Goal: Task Accomplishment & Management: Manage account settings

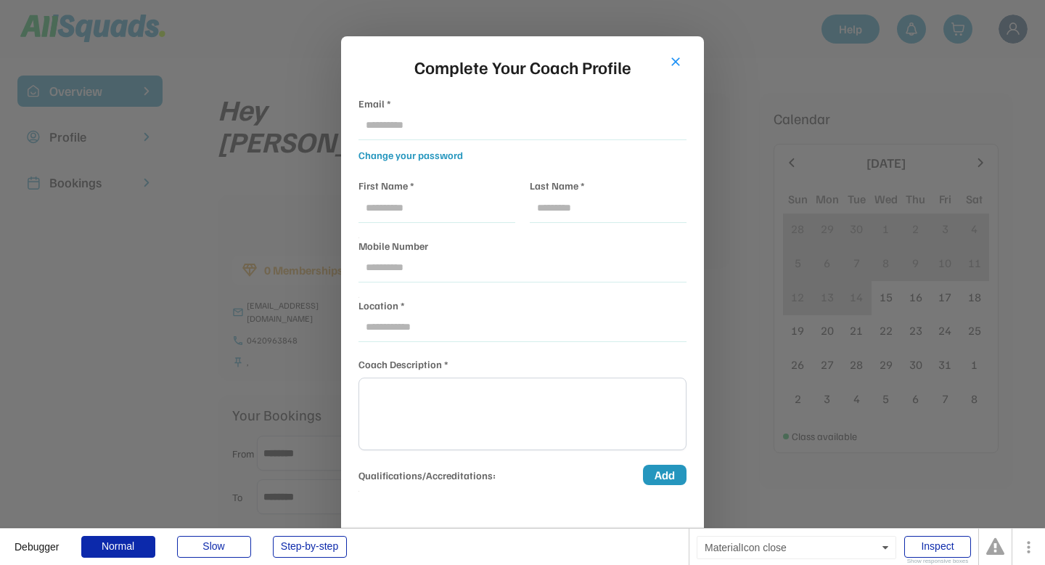
click at [674, 62] on button "close" at bounding box center [675, 61] width 15 height 15
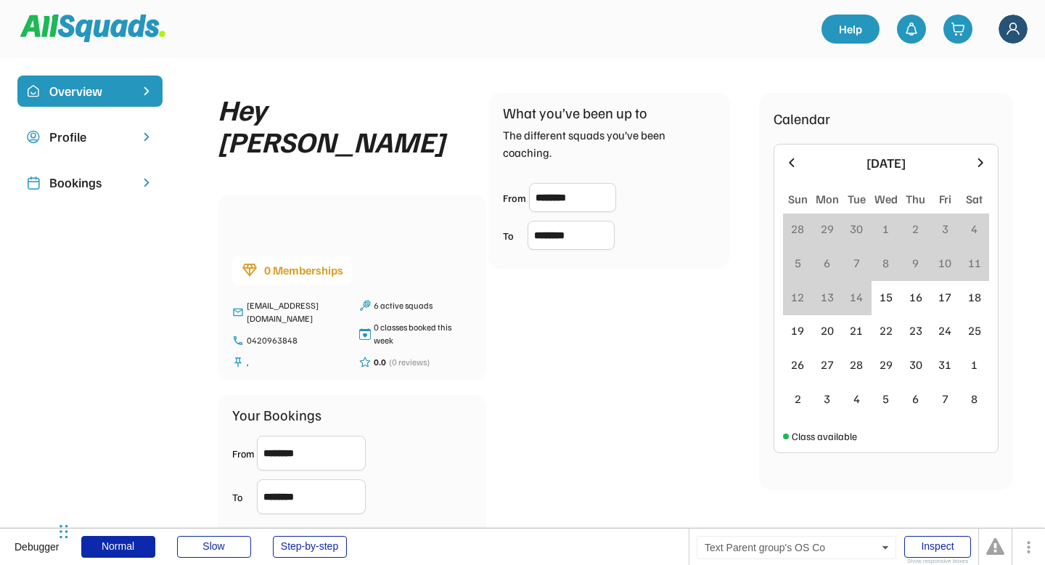
click at [79, 142] on div "Profile" at bounding box center [89, 137] width 81 height 20
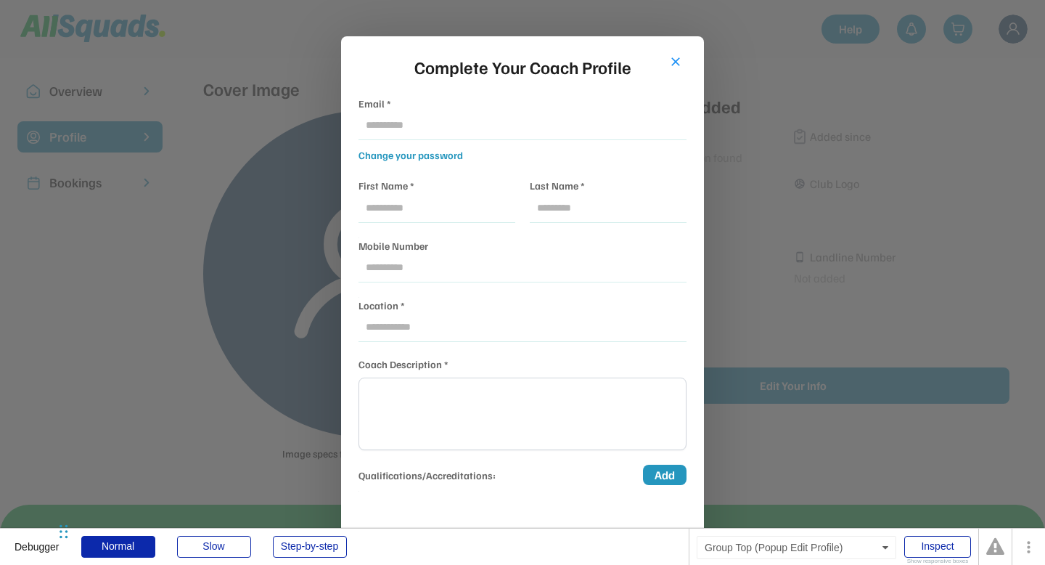
click at [674, 65] on button "close" at bounding box center [675, 61] width 15 height 15
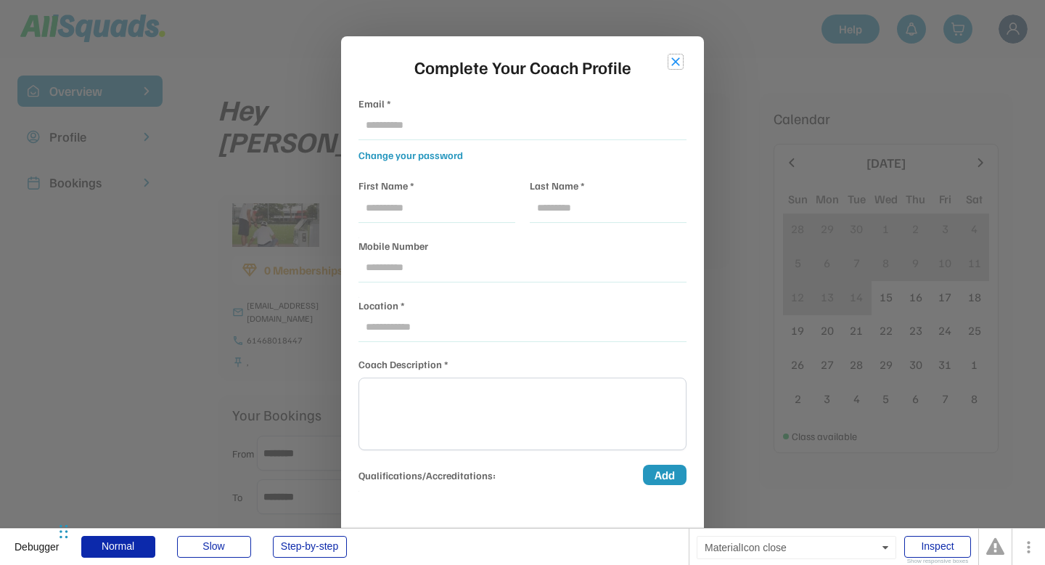
click at [674, 61] on button "close" at bounding box center [675, 61] width 15 height 15
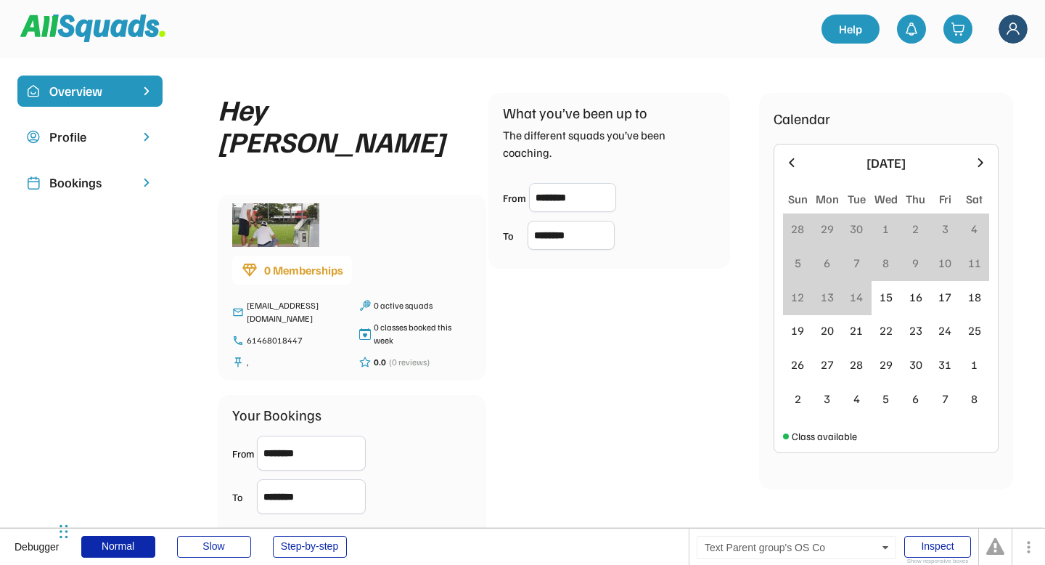
click at [97, 138] on div "Profile" at bounding box center [89, 137] width 81 height 20
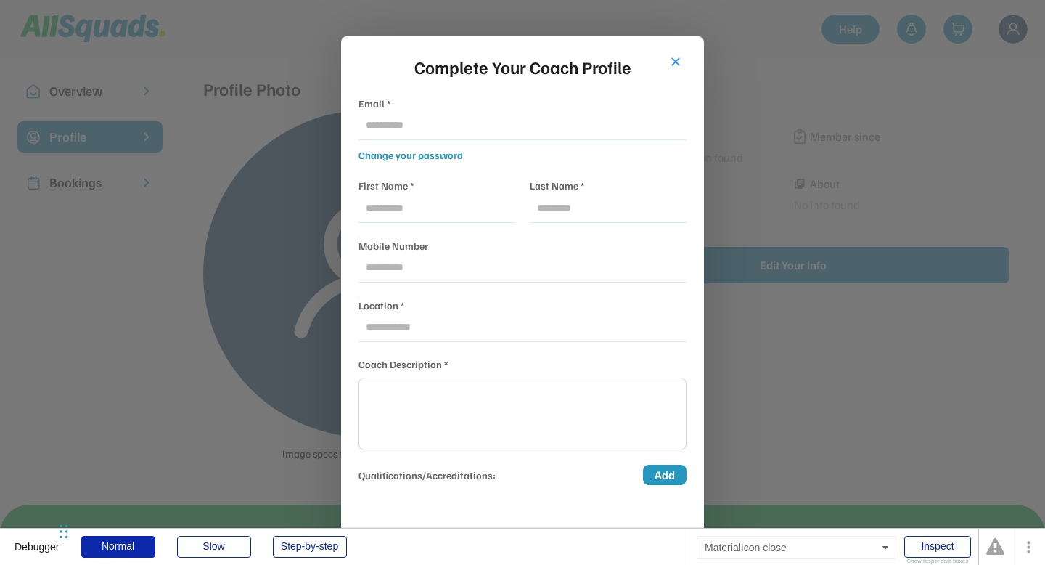
click at [679, 62] on button "close" at bounding box center [675, 61] width 15 height 15
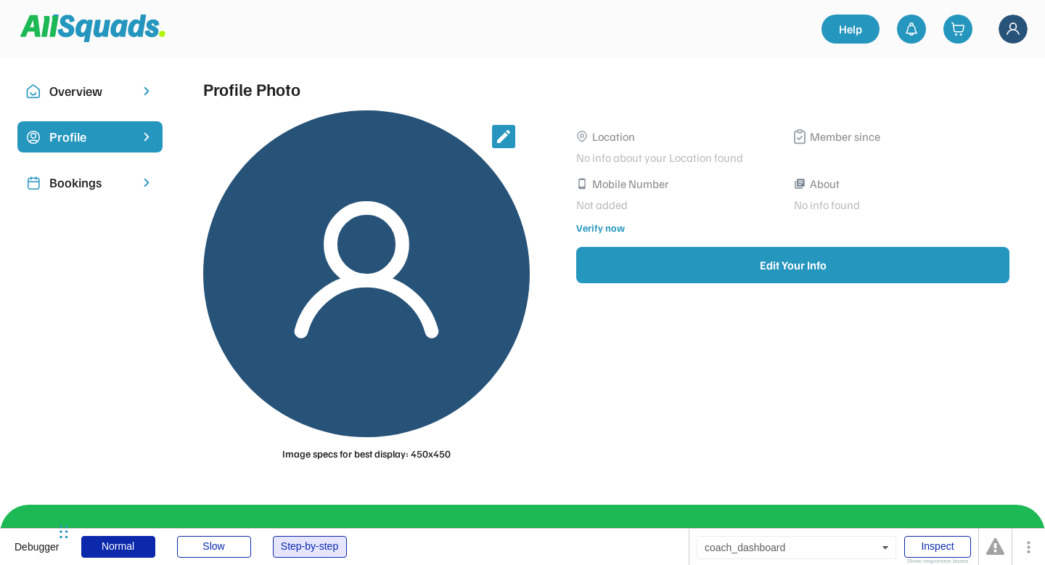
click at [293, 554] on div "Step-by-step" at bounding box center [310, 547] width 74 height 22
click at [65, 138] on div "Profile" at bounding box center [89, 137] width 81 height 20
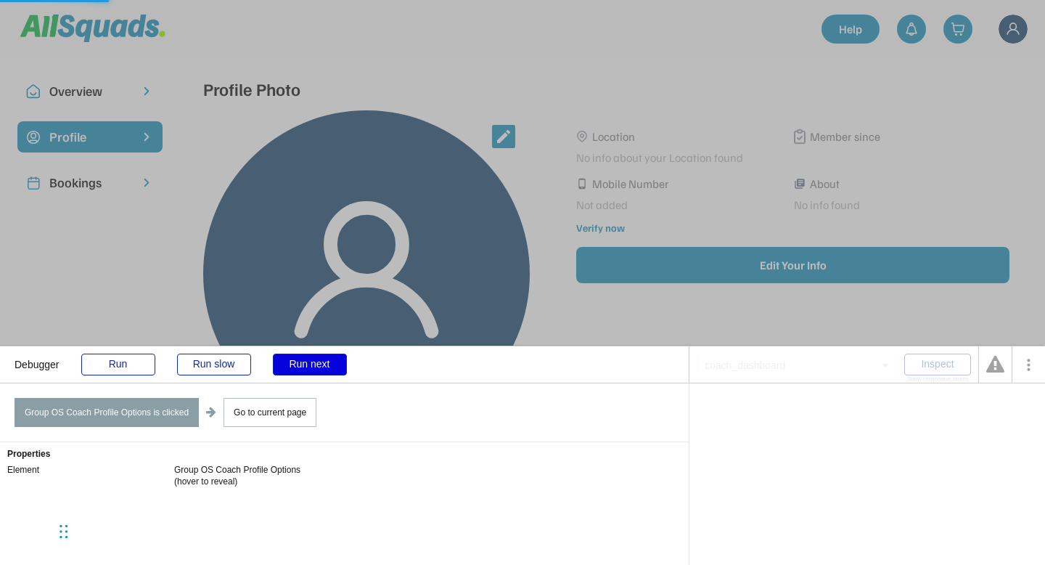
click at [304, 366] on div "Run next" at bounding box center [310, 364] width 74 height 22
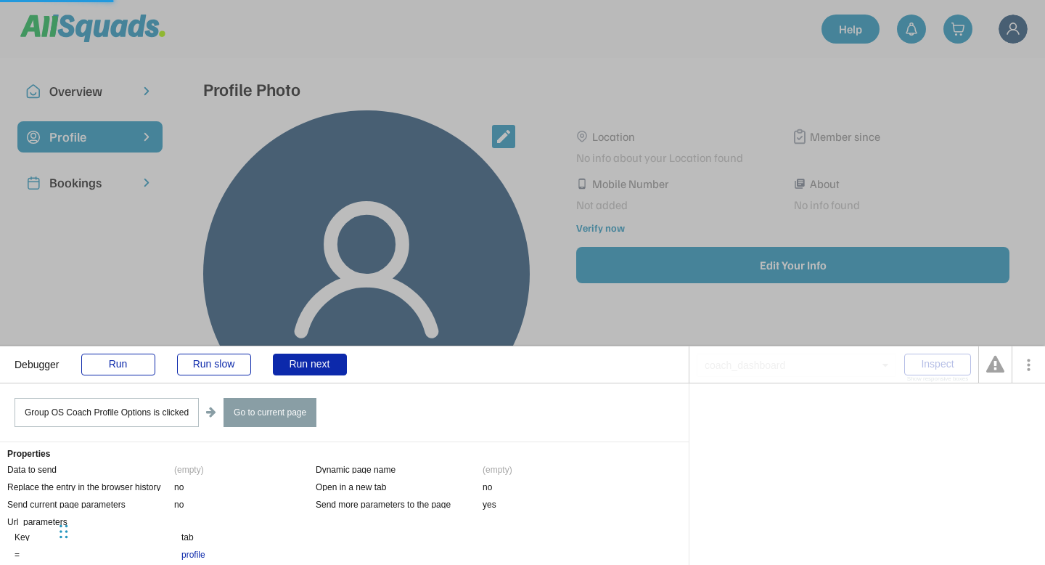
scroll to position [3, 0]
drag, startPoint x: 63, startPoint y: 530, endPoint x: 937, endPoint y: 138, distance: 957.7
click at [937, 138] on div "Chat Widget" at bounding box center [909, 138] width 73 height 70
drag, startPoint x: 937, startPoint y: 141, endPoint x: 1042, endPoint y: 95, distance: 114.1
click at [1042, 95] on div "Chat Widget" at bounding box center [1009, 92] width 73 height 70
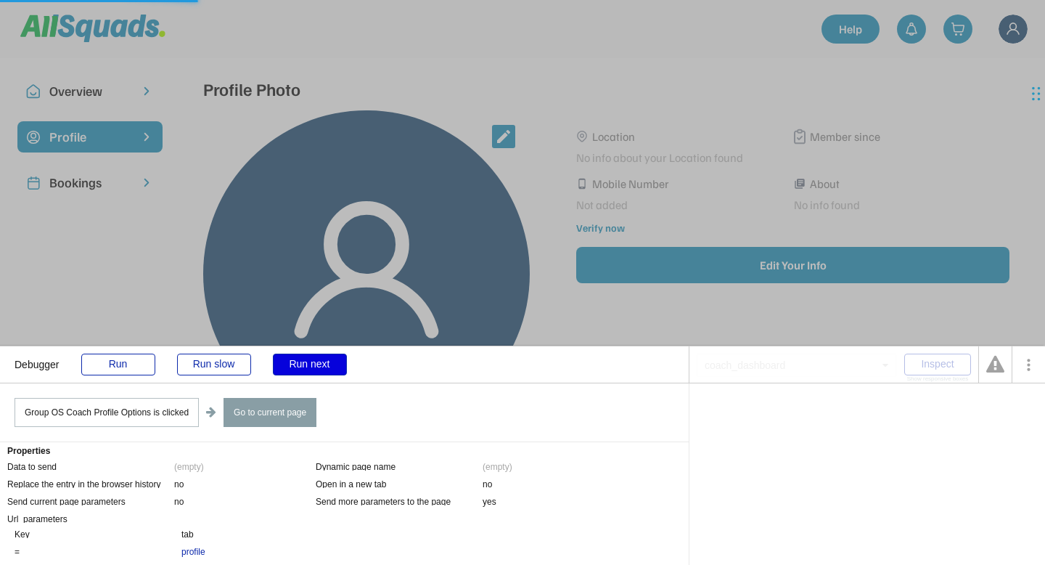
click at [322, 371] on div "Run next" at bounding box center [310, 364] width 74 height 22
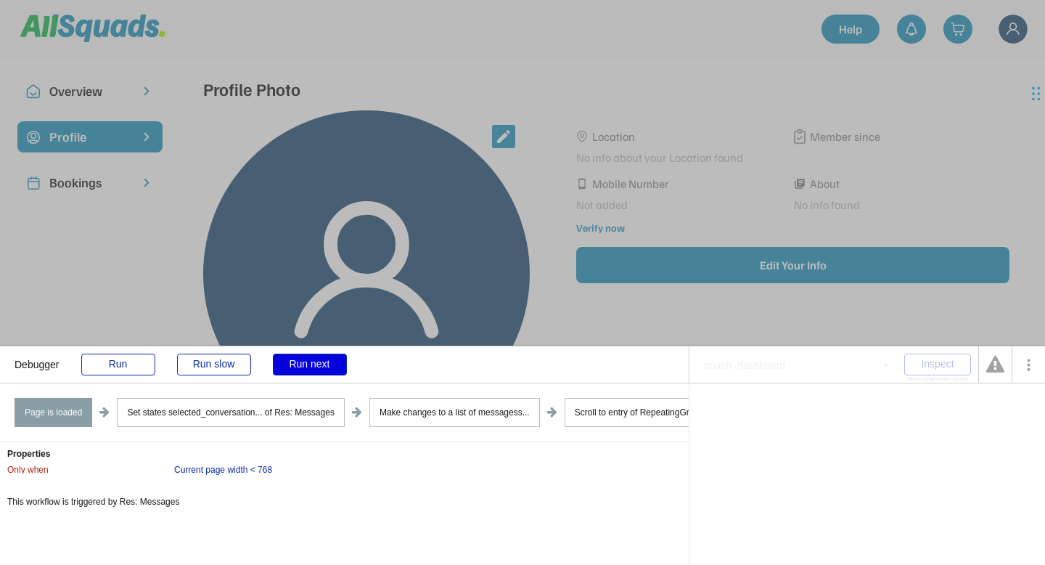
click at [316, 369] on div "Run next" at bounding box center [310, 364] width 74 height 22
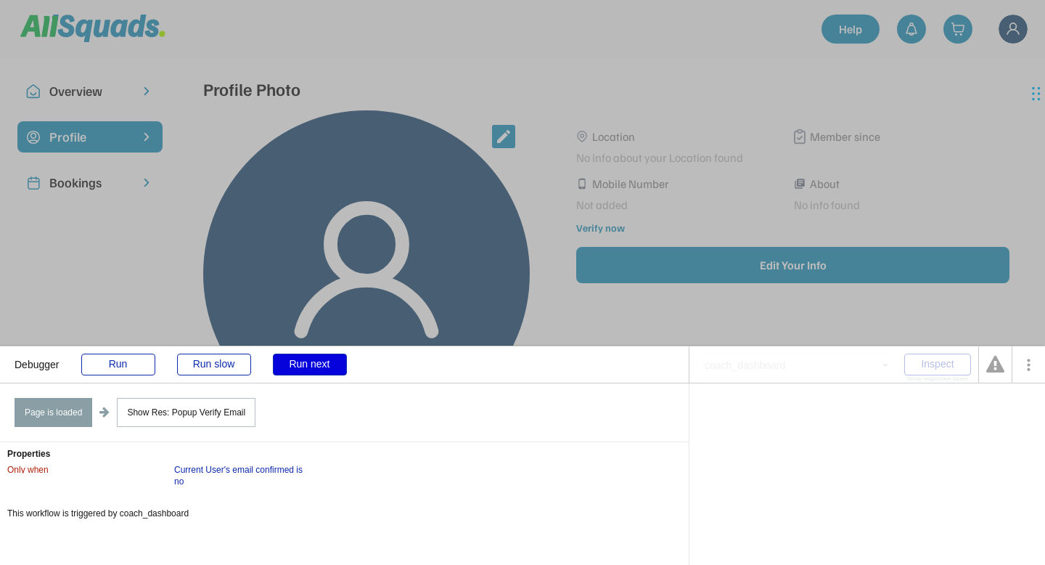
click at [316, 369] on div "Run next" at bounding box center [310, 364] width 74 height 22
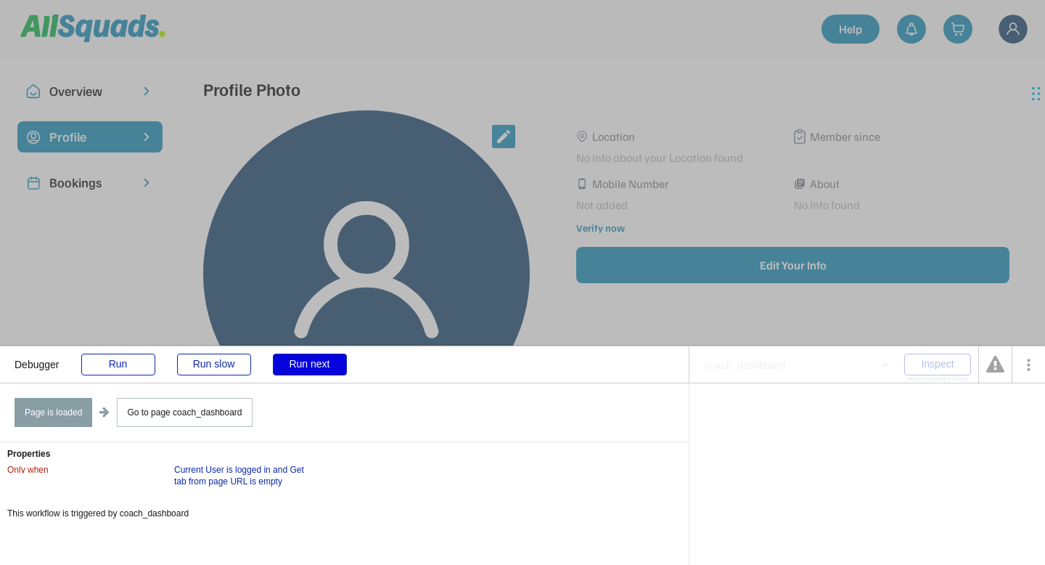
click at [316, 369] on div "Run next" at bounding box center [310, 364] width 74 height 22
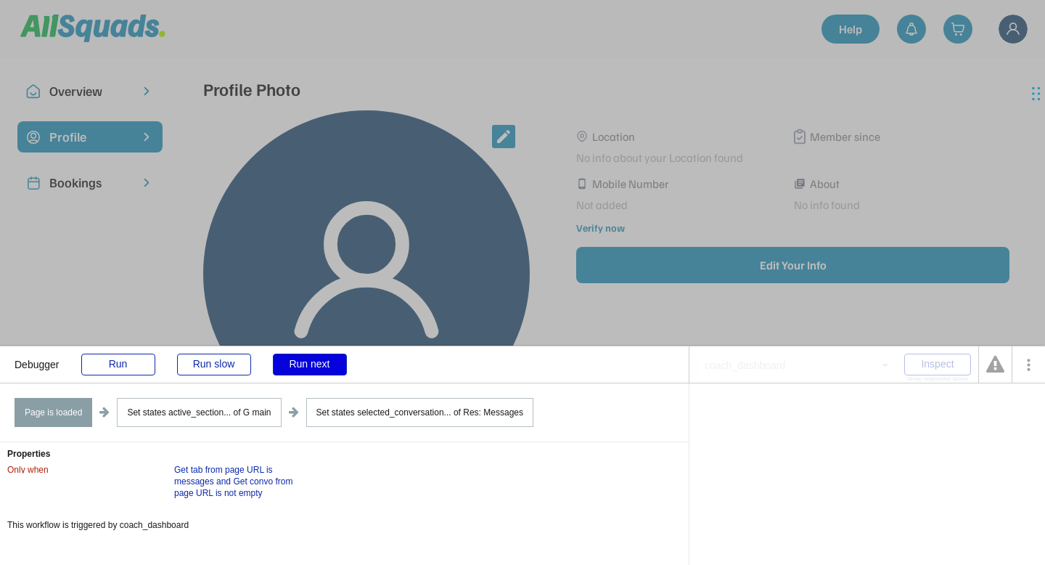
click at [316, 369] on div "Run next" at bounding box center [310, 364] width 74 height 22
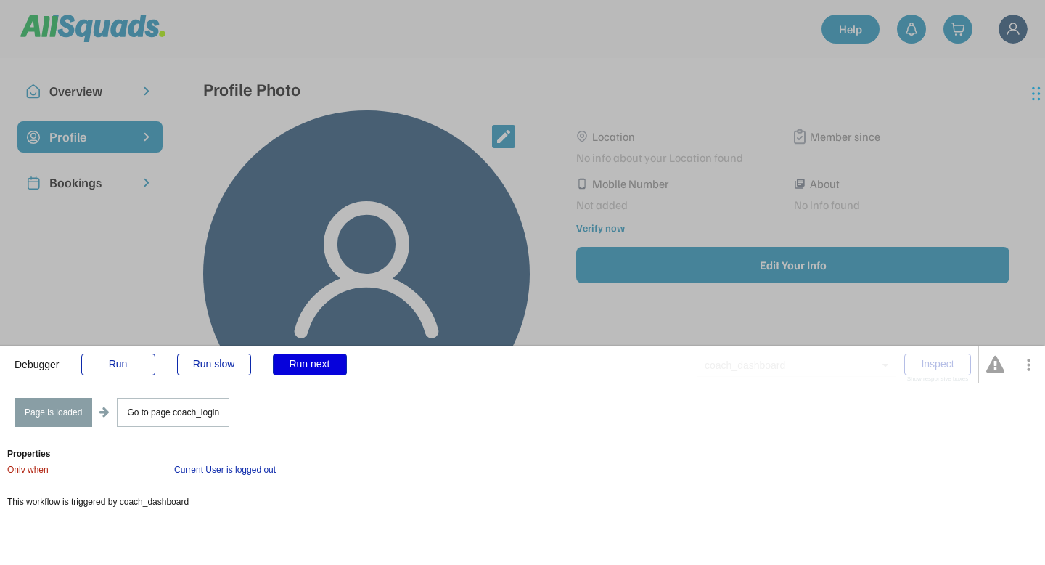
click at [318, 368] on div "Run next" at bounding box center [310, 364] width 74 height 22
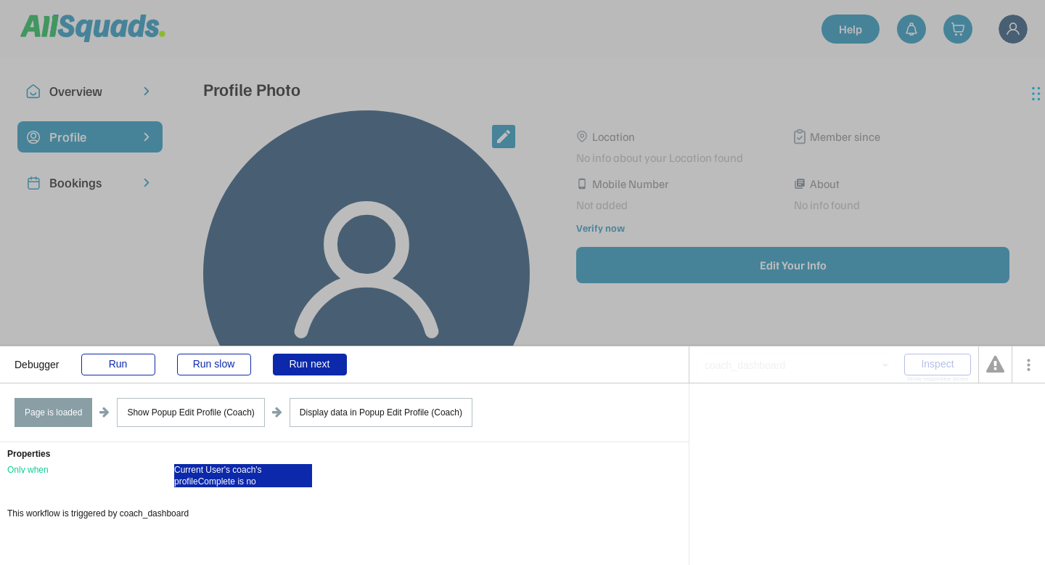
click at [226, 475] on div "Current User's coach's profileComplete is no" at bounding box center [243, 475] width 138 height 23
click at [327, 362] on div "Run next" at bounding box center [310, 364] width 74 height 22
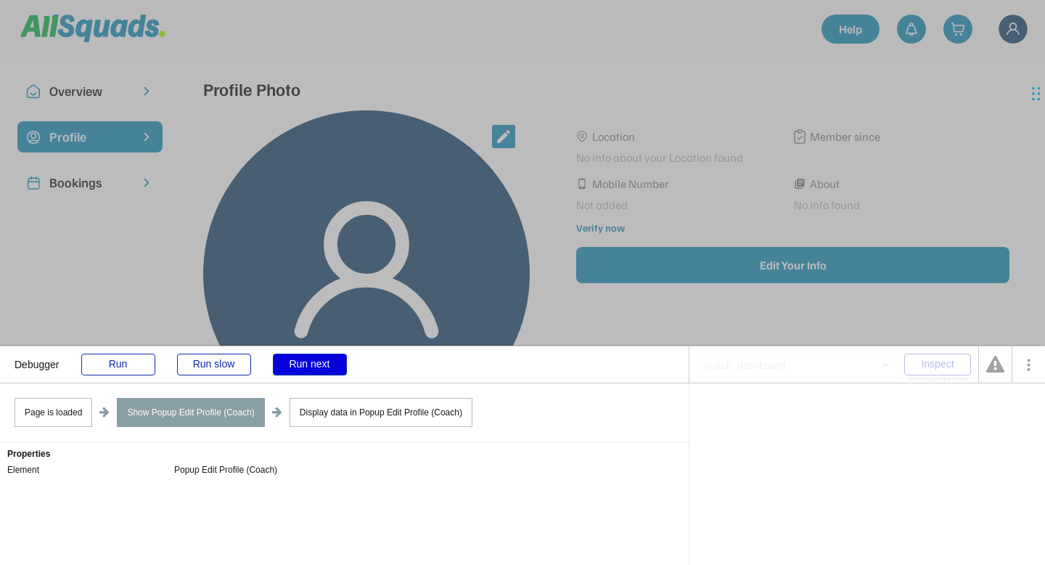
click at [327, 362] on div "Run next" at bounding box center [310, 364] width 74 height 22
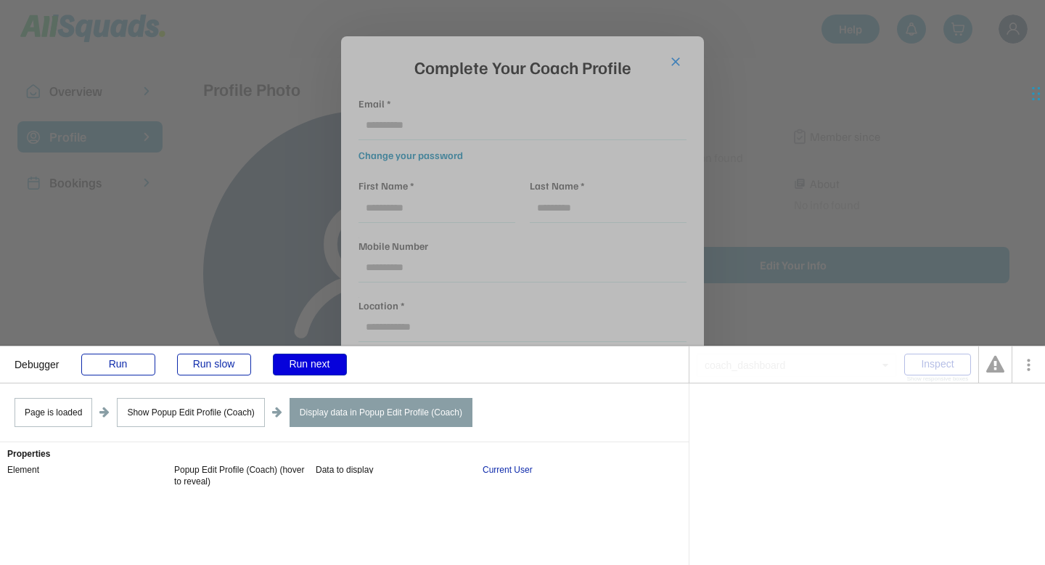
click at [290, 364] on div "Run next" at bounding box center [310, 364] width 74 height 22
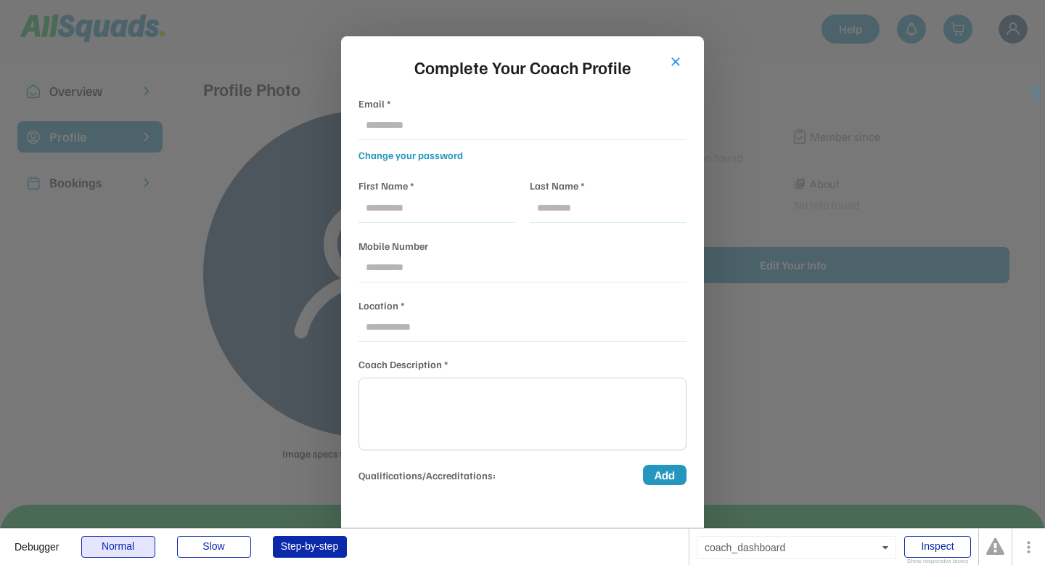
click at [126, 549] on div "Normal" at bounding box center [118, 547] width 74 height 22
click at [200, 335] on div at bounding box center [522, 282] width 1045 height 565
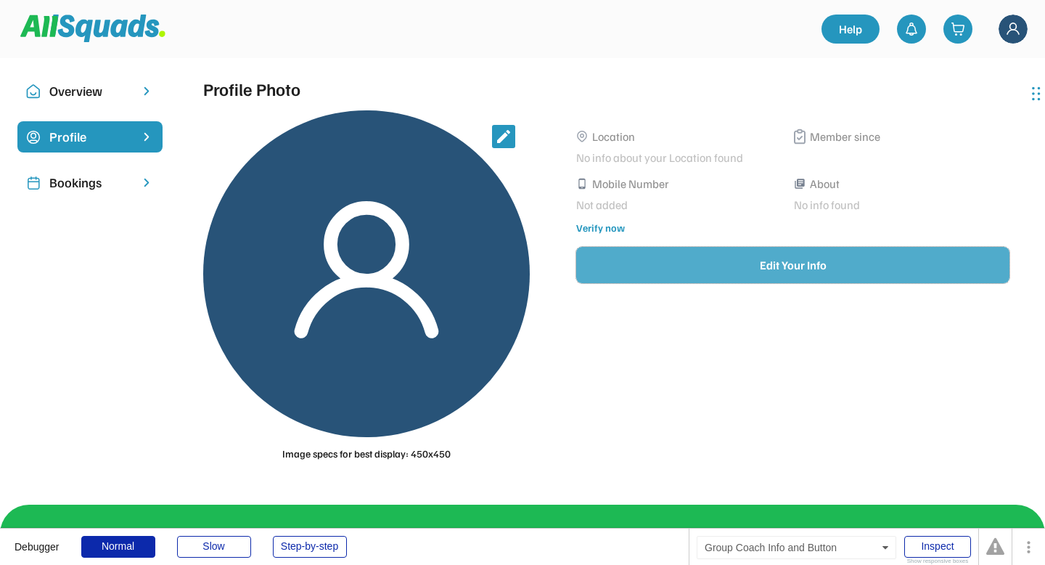
click at [706, 269] on button "Edit Your Info" at bounding box center [792, 265] width 433 height 36
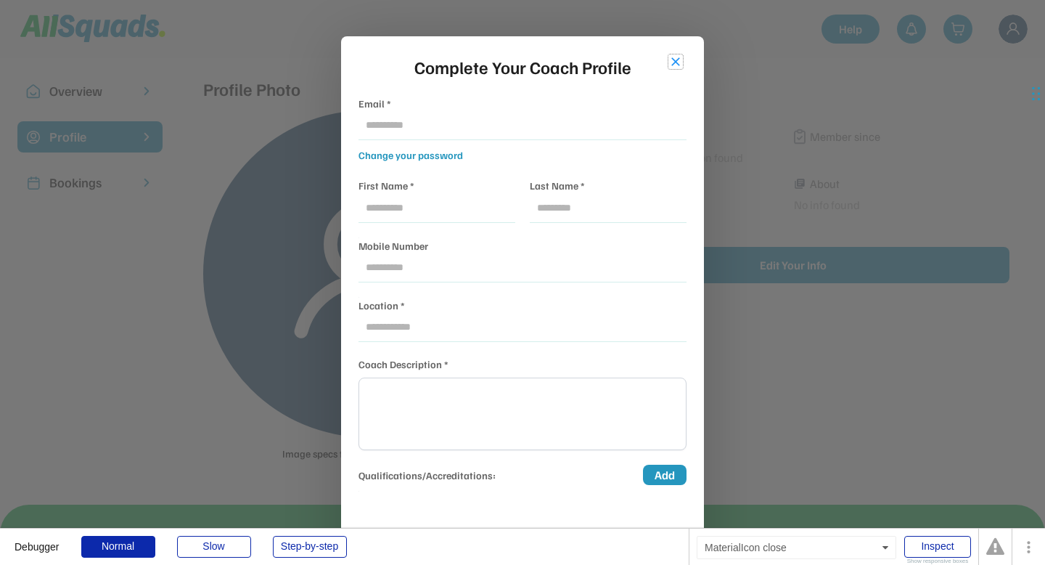
click at [674, 62] on button "close" at bounding box center [675, 61] width 15 height 15
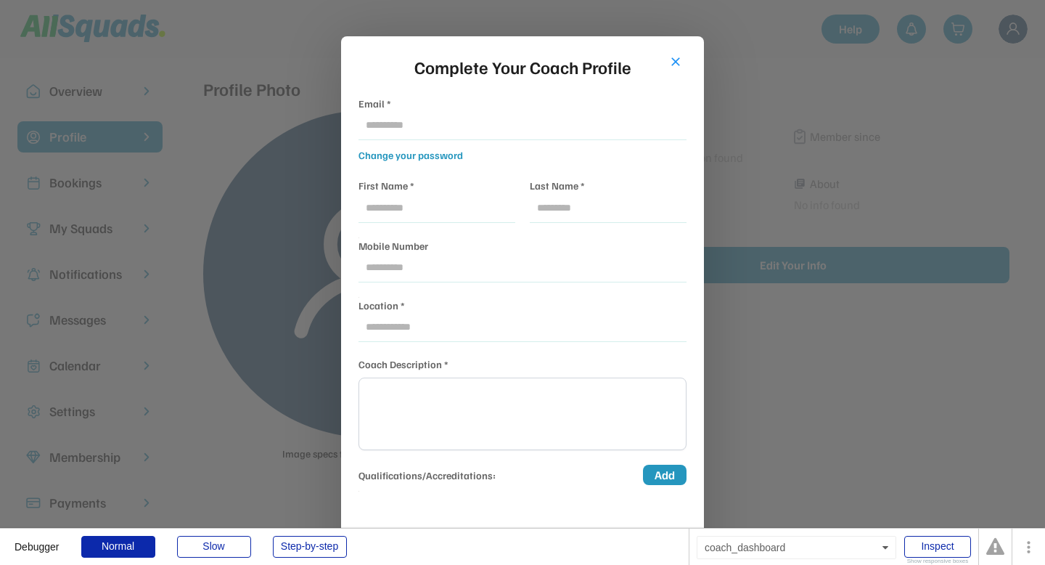
click at [780, 342] on div at bounding box center [522, 282] width 1045 height 565
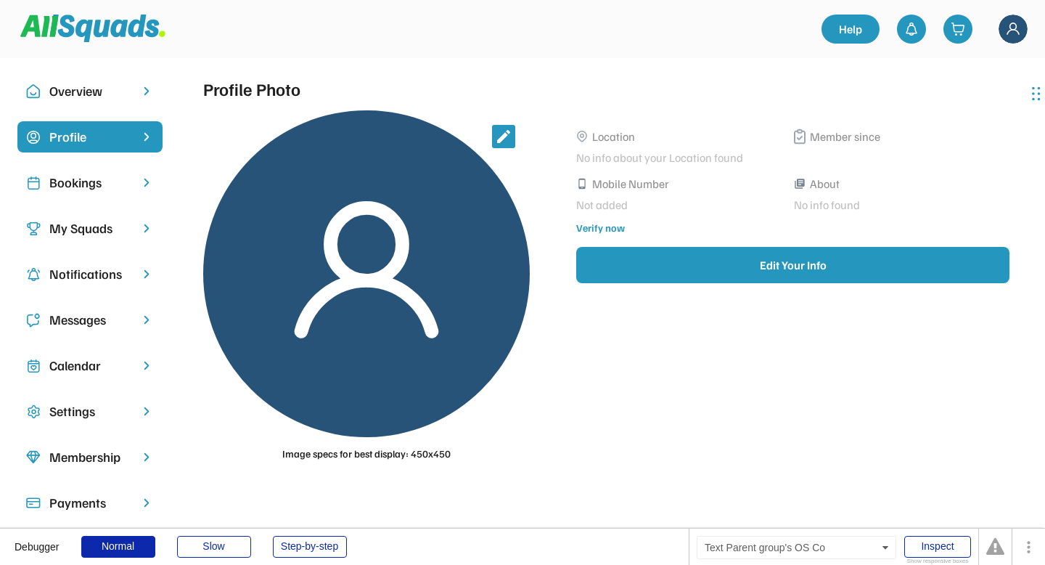
click at [93, 417] on div "Settings" at bounding box center [89, 411] width 81 height 20
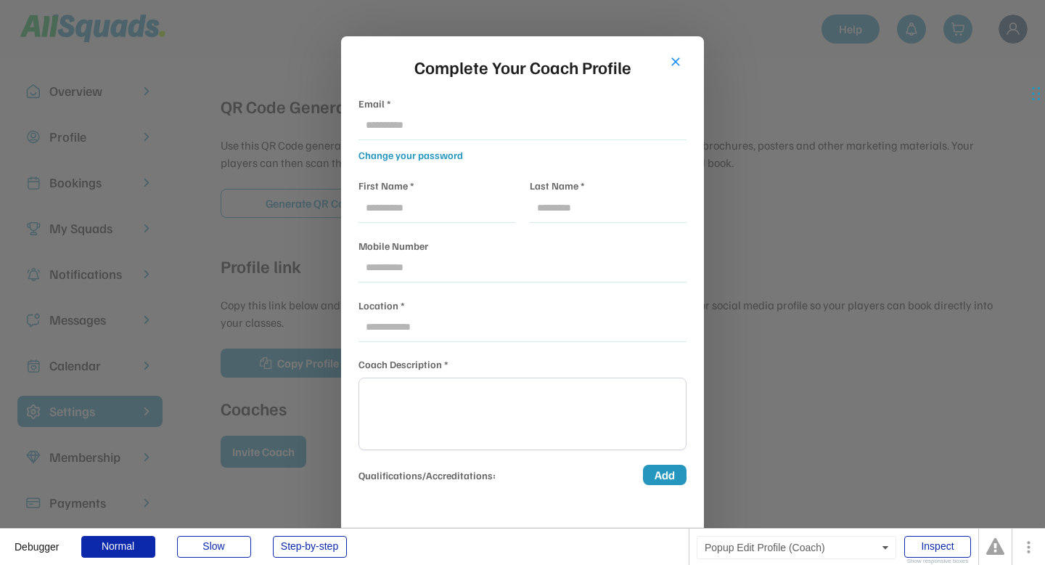
click at [801, 327] on div at bounding box center [522, 282] width 1045 height 565
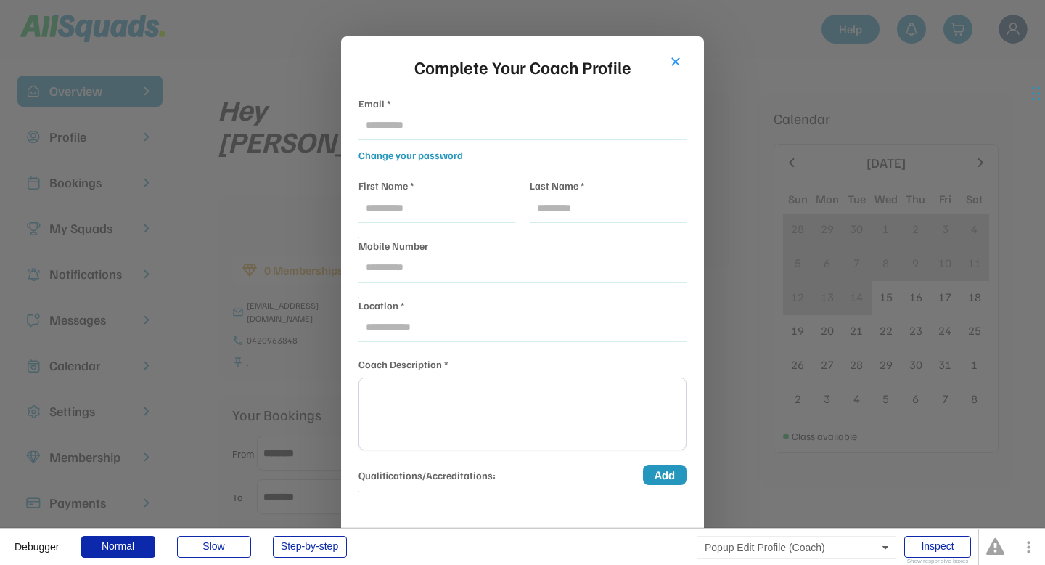
click at [759, 188] on div at bounding box center [522, 282] width 1045 height 565
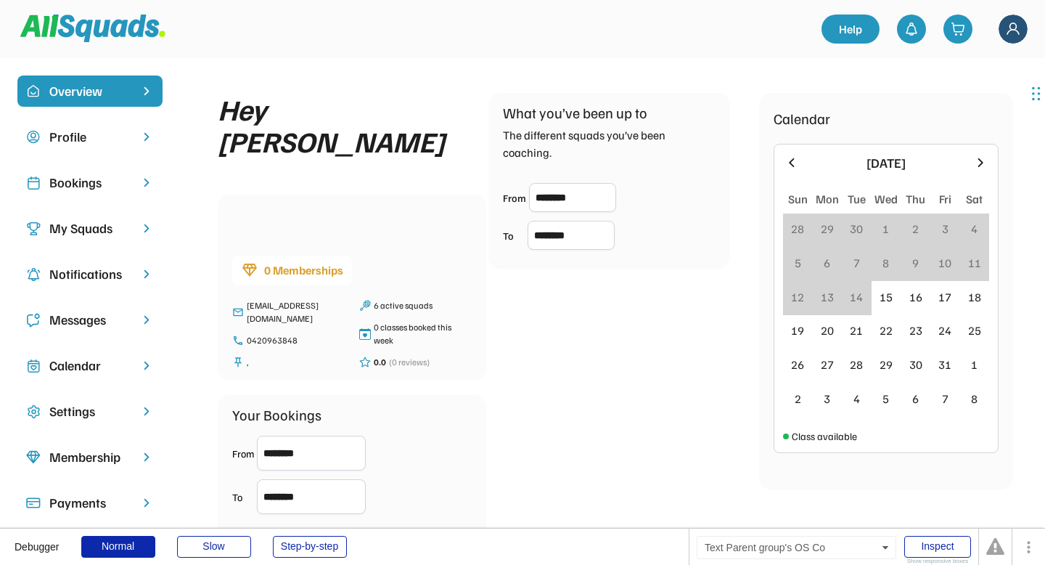
click at [94, 414] on div "Settings" at bounding box center [89, 411] width 81 height 20
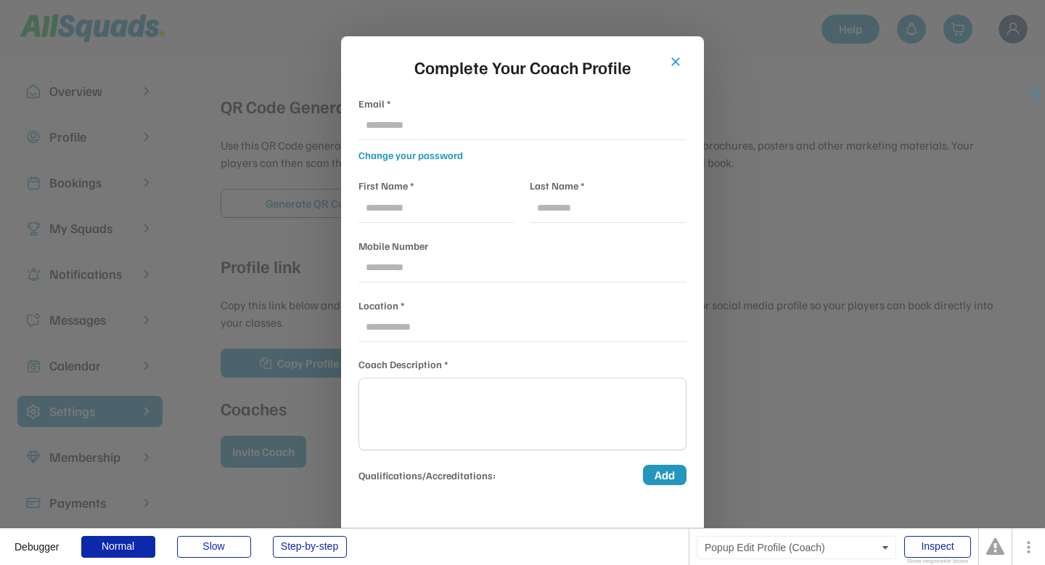
click at [776, 341] on div at bounding box center [522, 282] width 1045 height 565
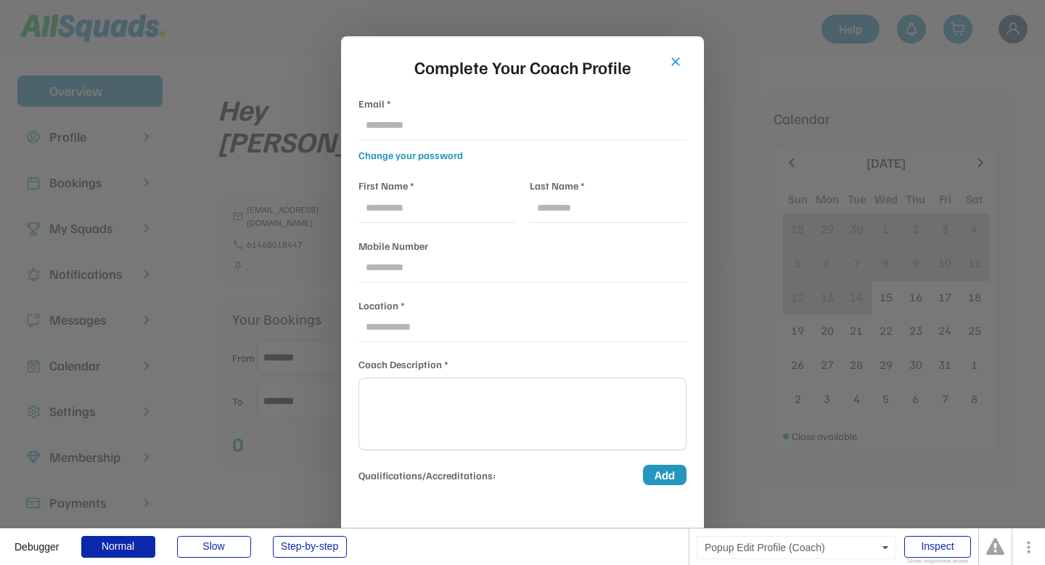
click at [269, 239] on div at bounding box center [522, 282] width 1045 height 565
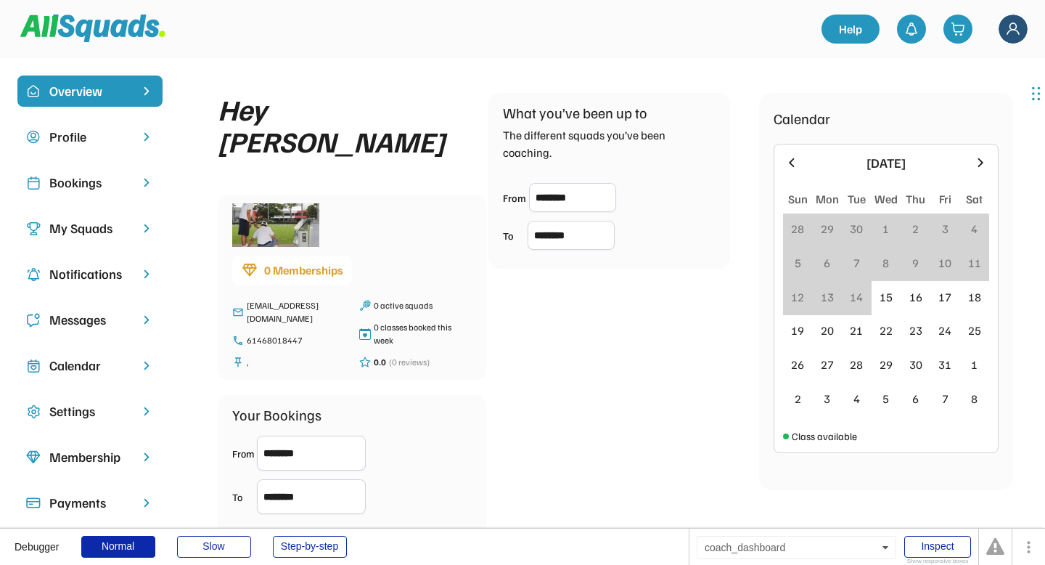
click at [449, 73] on div "Overview Profile Bookings My Squads Notifications Messages Calendar Settings Me…" at bounding box center [522, 348] width 1045 height 581
click at [70, 426] on div "Settings" at bounding box center [89, 411] width 145 height 31
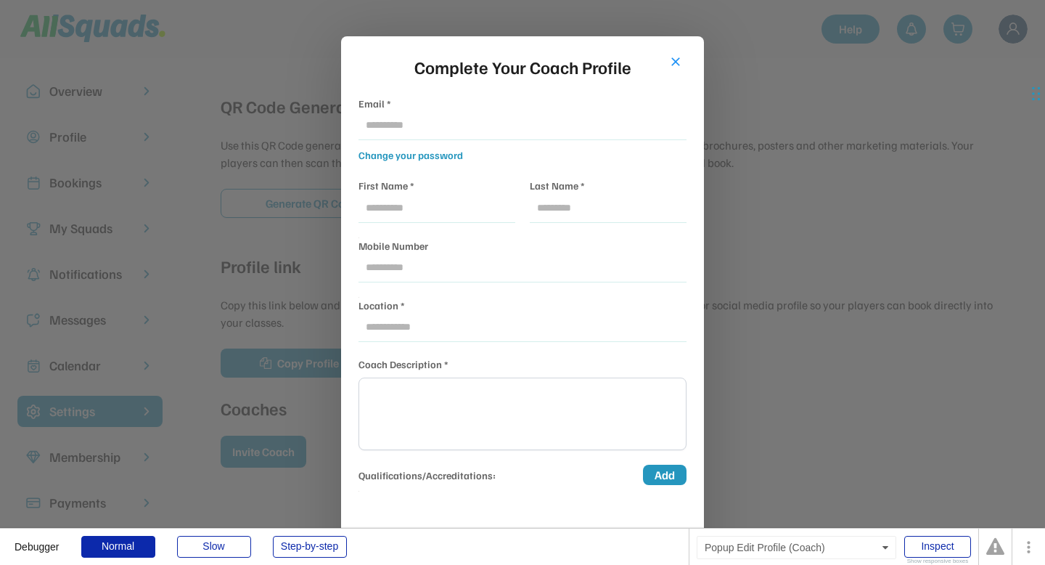
click at [813, 375] on div at bounding box center [522, 282] width 1045 height 565
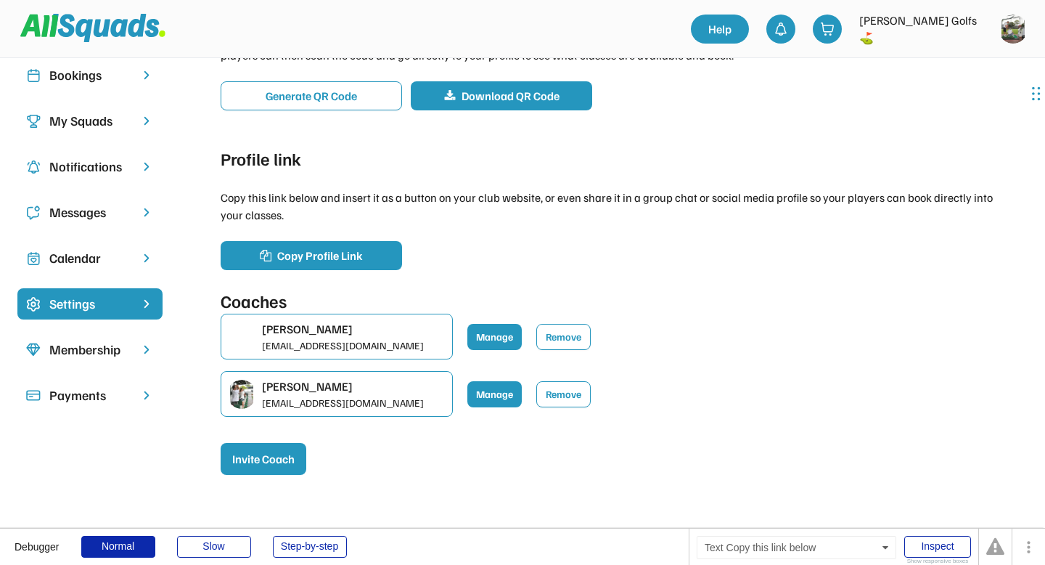
scroll to position [109, 0]
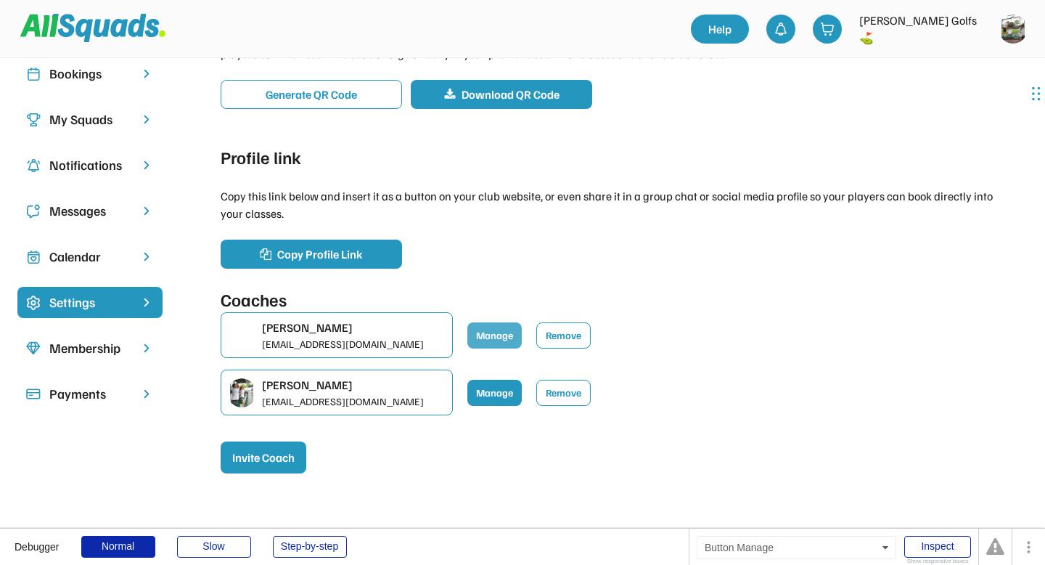
click at [497, 340] on button "Manage" at bounding box center [494, 335] width 54 height 26
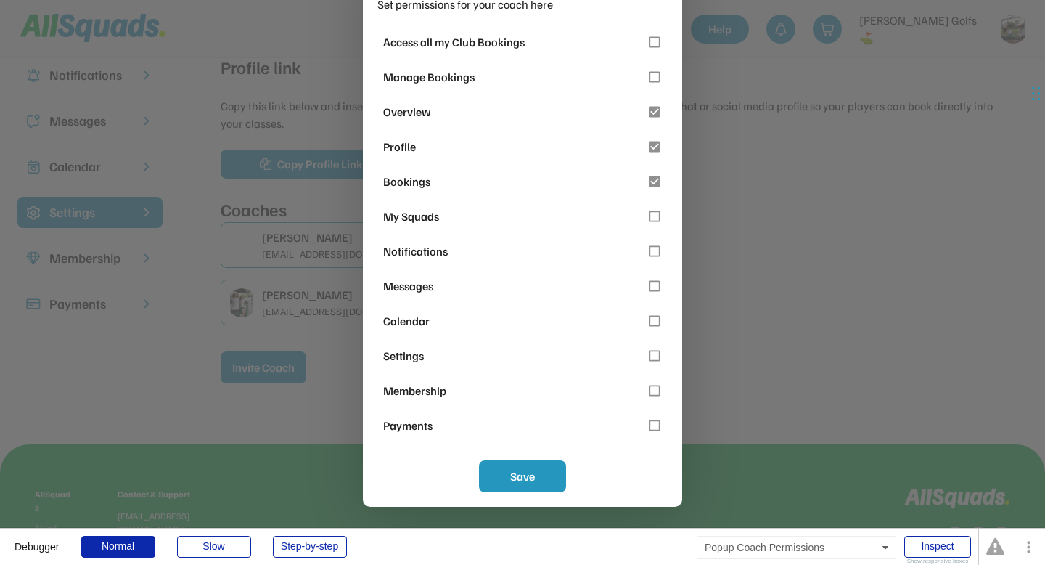
scroll to position [136, 0]
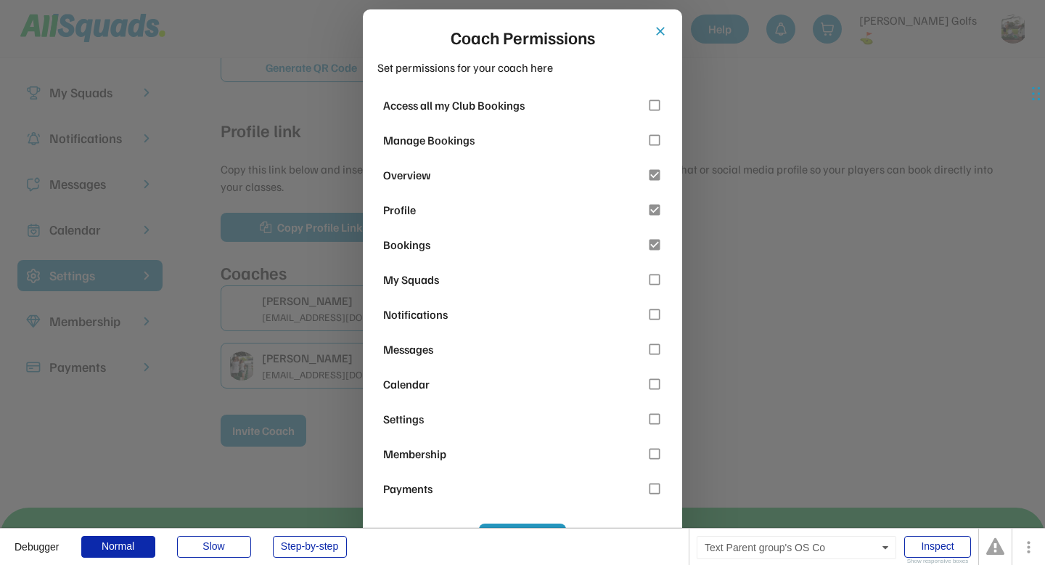
click at [422, 247] on div "Bookings" at bounding box center [512, 244] width 258 height 17
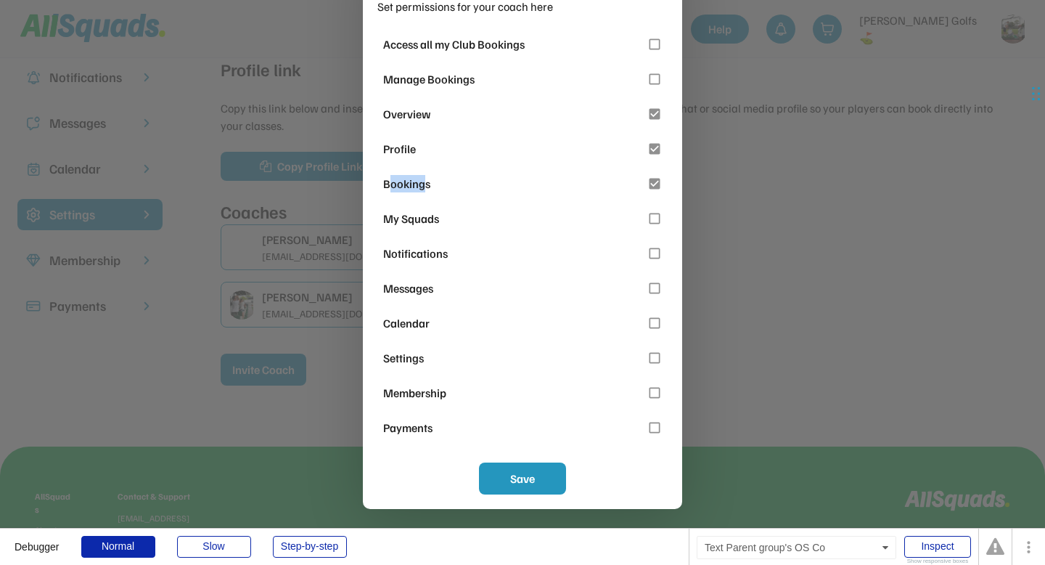
click at [412, 181] on div "Bookings" at bounding box center [512, 183] width 258 height 17
click at [656, 117] on use at bounding box center [655, 114] width 11 height 11
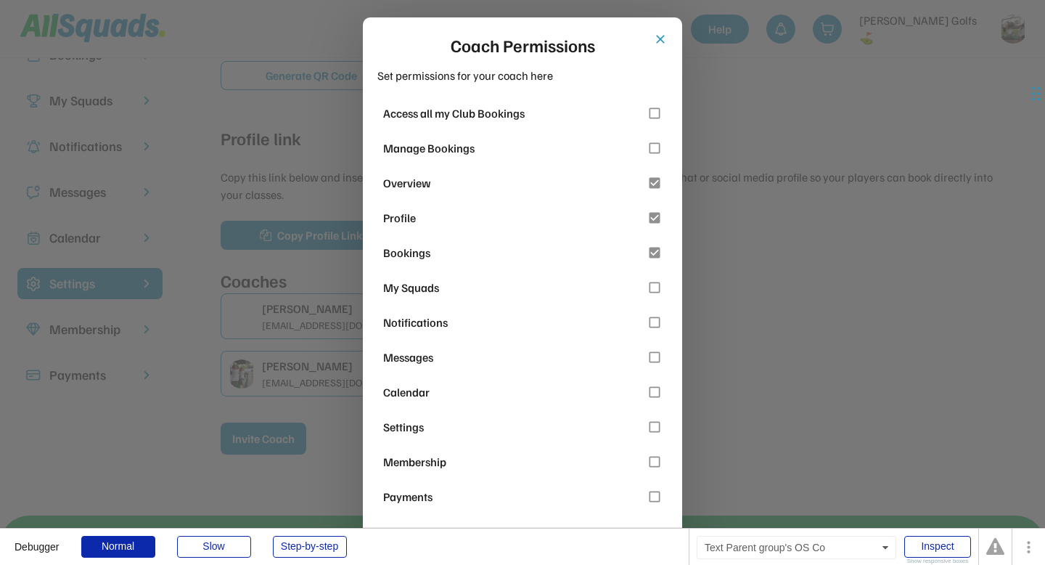
scroll to position [116, 0]
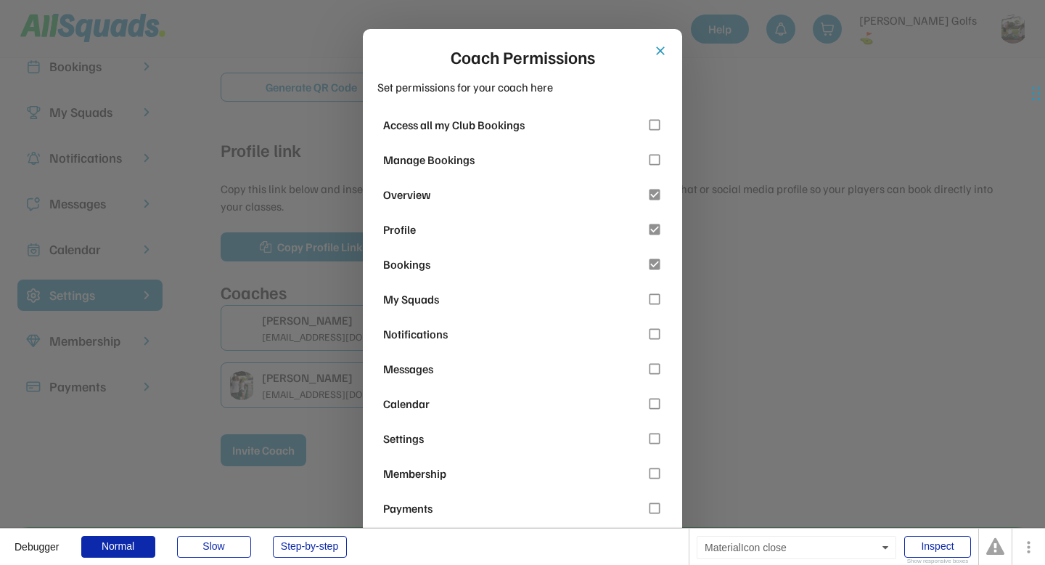
click at [660, 51] on button "close" at bounding box center [660, 51] width 15 height 15
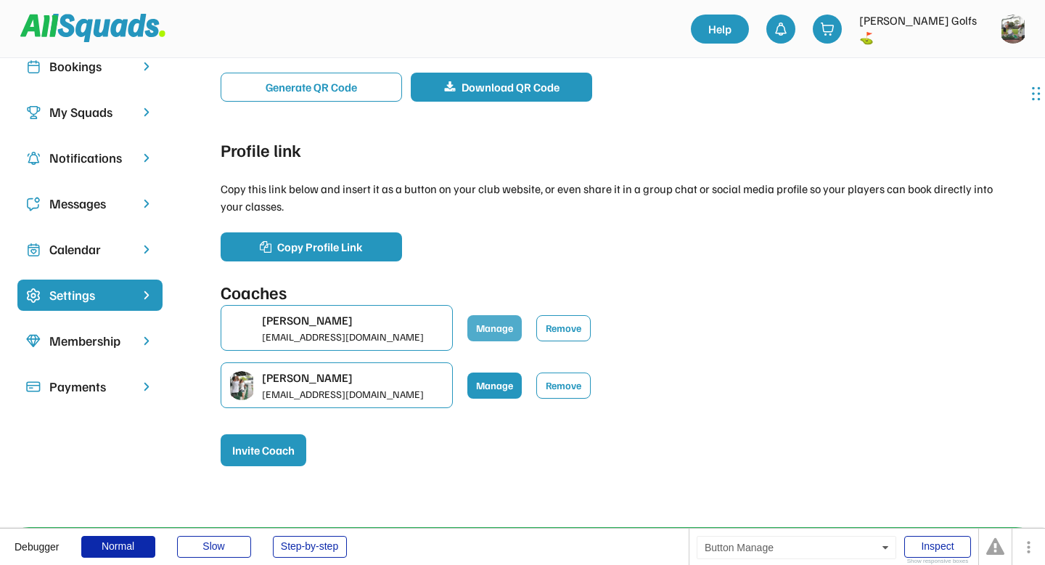
click at [504, 325] on button "Manage" at bounding box center [494, 328] width 54 height 26
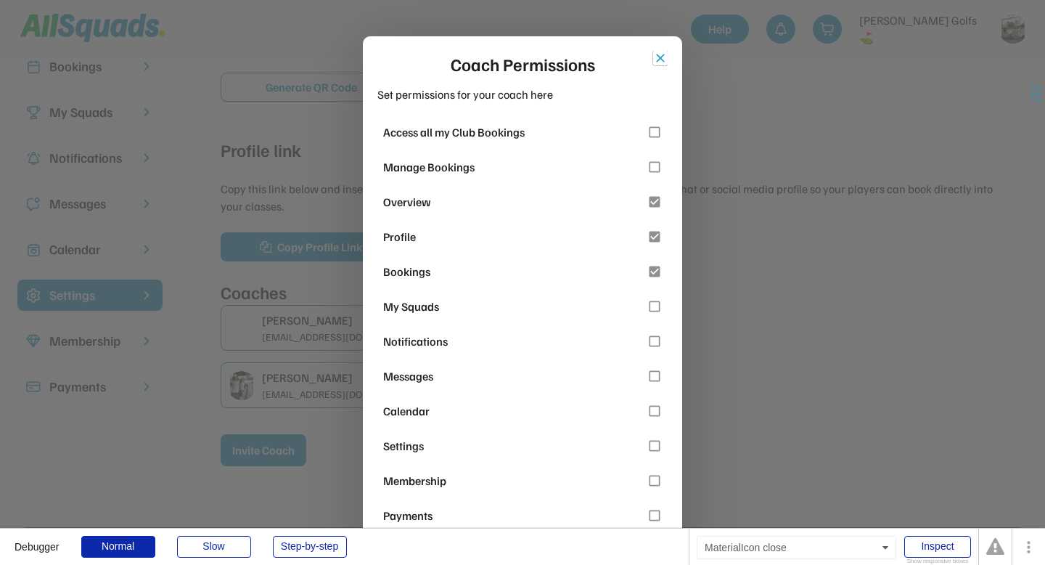
click at [661, 60] on button "close" at bounding box center [660, 58] width 15 height 15
